Goal: Check status: Check status

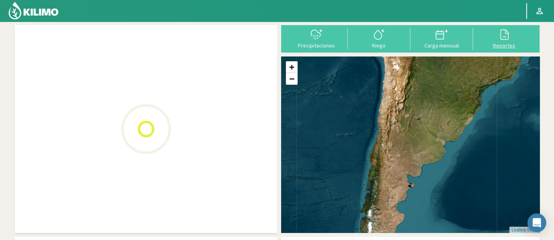
click at [498, 37] on icon at bounding box center [504, 34] width 13 height 13
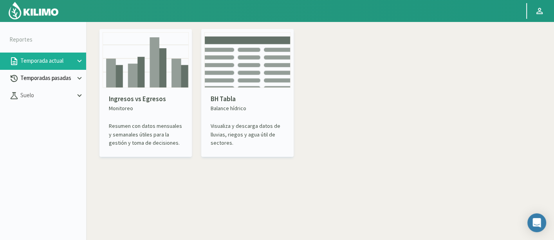
click at [63, 78] on p "Temporadas pasadas" at bounding box center [47, 78] width 56 height 9
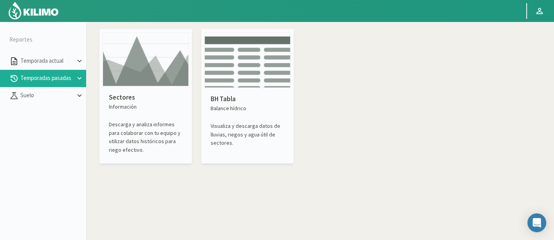
click at [141, 81] on img at bounding box center [146, 59] width 86 height 54
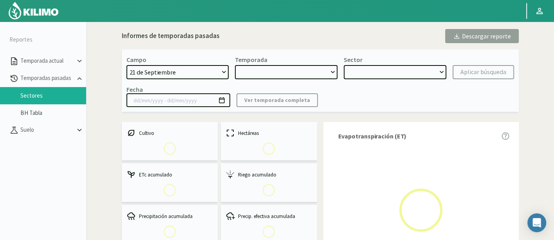
select select "0: Object"
type input "[DATE] - [DATE]"
select select "0: 2023"
select select "0: Object"
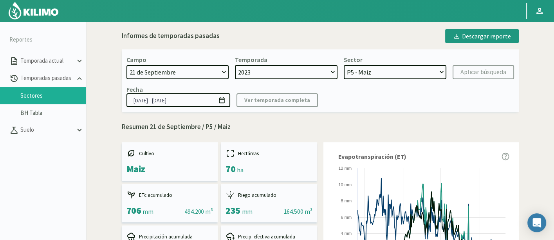
click at [209, 74] on select "[DATE] 8 Fuegos Acograpes - Ag. [PERSON_NAME] - Ag. [GEOGRAPHIC_DATA] Acograpes…" at bounding box center [177, 72] width 103 height 14
select select "1043: Object"
click at [126, 65] on select "[DATE] 8 Fuegos Acograpes - Ag. [PERSON_NAME] - Ag. [GEOGRAPHIC_DATA] Acograpes…" at bounding box center [177, 72] width 103 height 14
select select
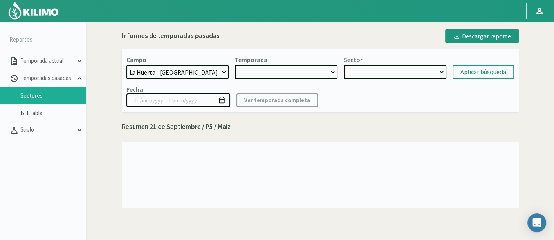
select select "2: 2025"
select select "7: Object"
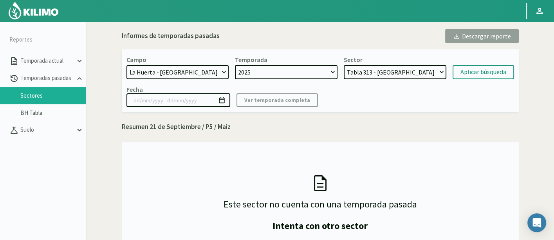
click at [301, 70] on select "2025 2024" at bounding box center [286, 72] width 103 height 14
select select "3: 2024"
click at [235, 65] on select "2025 2024" at bounding box center [286, 72] width 103 height 14
click at [394, 79] on select "Tabla 107 ([GEOGRAPHIC_DATA]) - [GEOGRAPHIC_DATA] Tabla 247 oriente - [GEOGRAPH…" at bounding box center [395, 72] width 103 height 14
select select "9: Object"
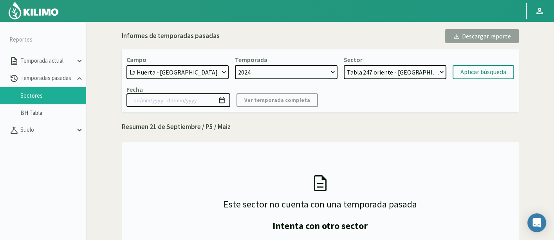
click at [344, 65] on select "Tabla 107 ([GEOGRAPHIC_DATA]) - [GEOGRAPHIC_DATA] Tabla 247 oriente - [GEOGRAPH…" at bounding box center [395, 72] width 103 height 14
click at [463, 74] on div "Aplicar búsqueda" at bounding box center [483, 71] width 46 height 9
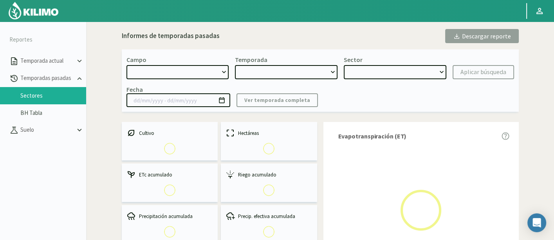
select select "1043: Object"
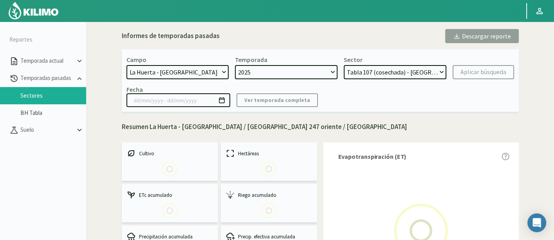
select select "1: 2024"
select select "1: Object"
type input "[DATE] - [DATE]"
